Goal: Check status: Check status

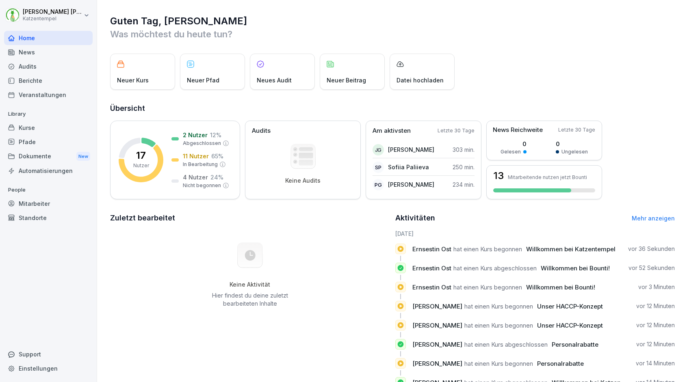
click at [46, 199] on div "Mitarbeiter" at bounding box center [48, 204] width 89 height 14
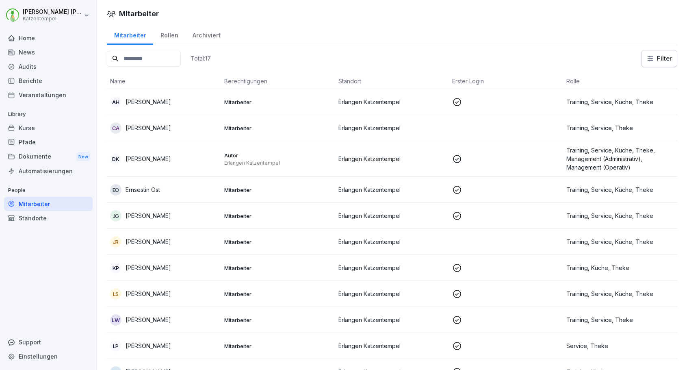
scroll to position [187, 0]
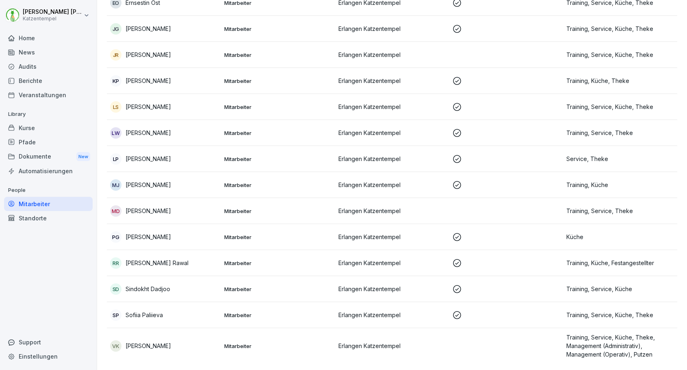
click at [159, 258] on p "[PERSON_NAME] Rawal" at bounding box center [157, 262] width 63 height 9
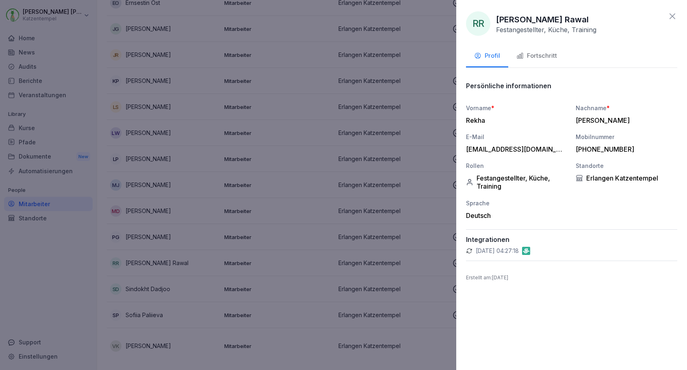
click at [547, 53] on div "Fortschritt" at bounding box center [536, 55] width 41 height 9
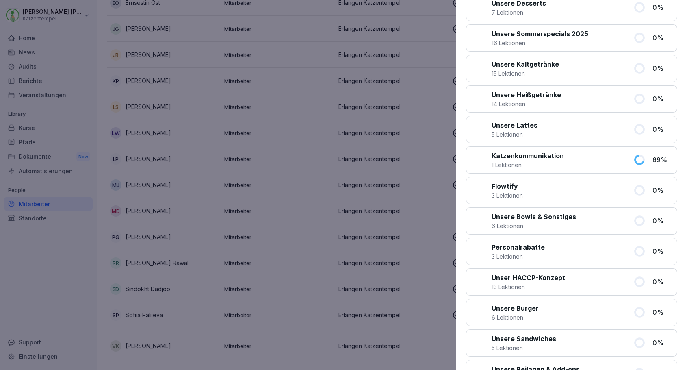
scroll to position [419, 0]
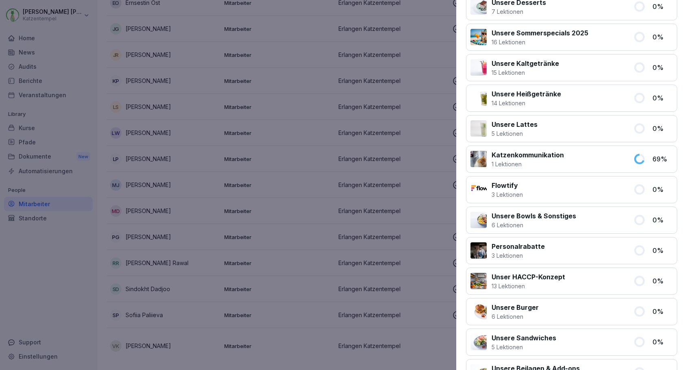
click at [534, 279] on p "Unser HACCP-Konzept" at bounding box center [529, 277] width 74 height 10
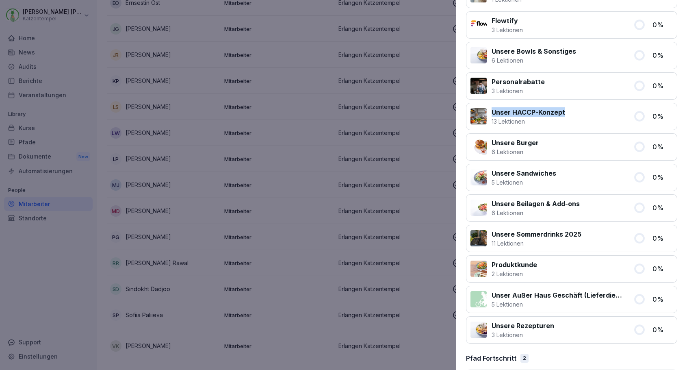
scroll to position [587, 0]
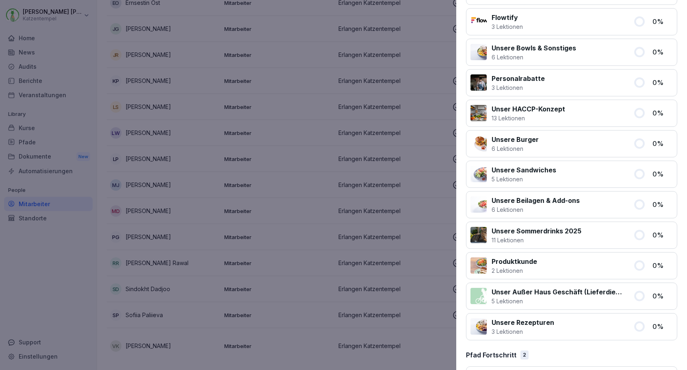
click at [556, 119] on p "13 Lektionen" at bounding box center [529, 118] width 74 height 9
click at [524, 109] on p "Unser HACCP-Konzept" at bounding box center [529, 109] width 74 height 10
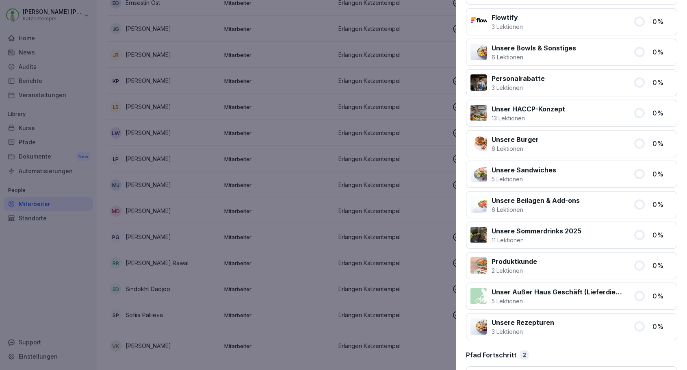
click at [188, 171] on div at bounding box center [343, 185] width 687 height 370
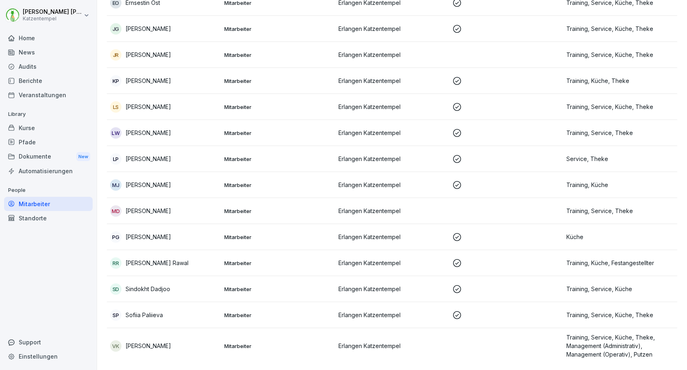
click at [153, 264] on p "[PERSON_NAME] Rawal" at bounding box center [157, 262] width 63 height 9
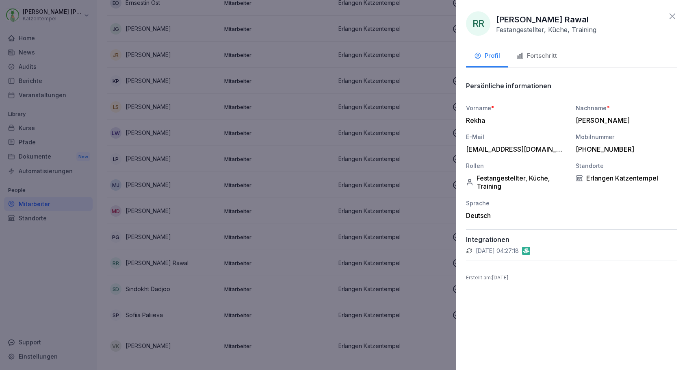
click at [500, 240] on p "Integrationen" at bounding box center [571, 239] width 211 height 8
click at [524, 59] on div "Fortschritt" at bounding box center [536, 55] width 41 height 9
